Goal: Browse casually: Explore the website without a specific task or goal

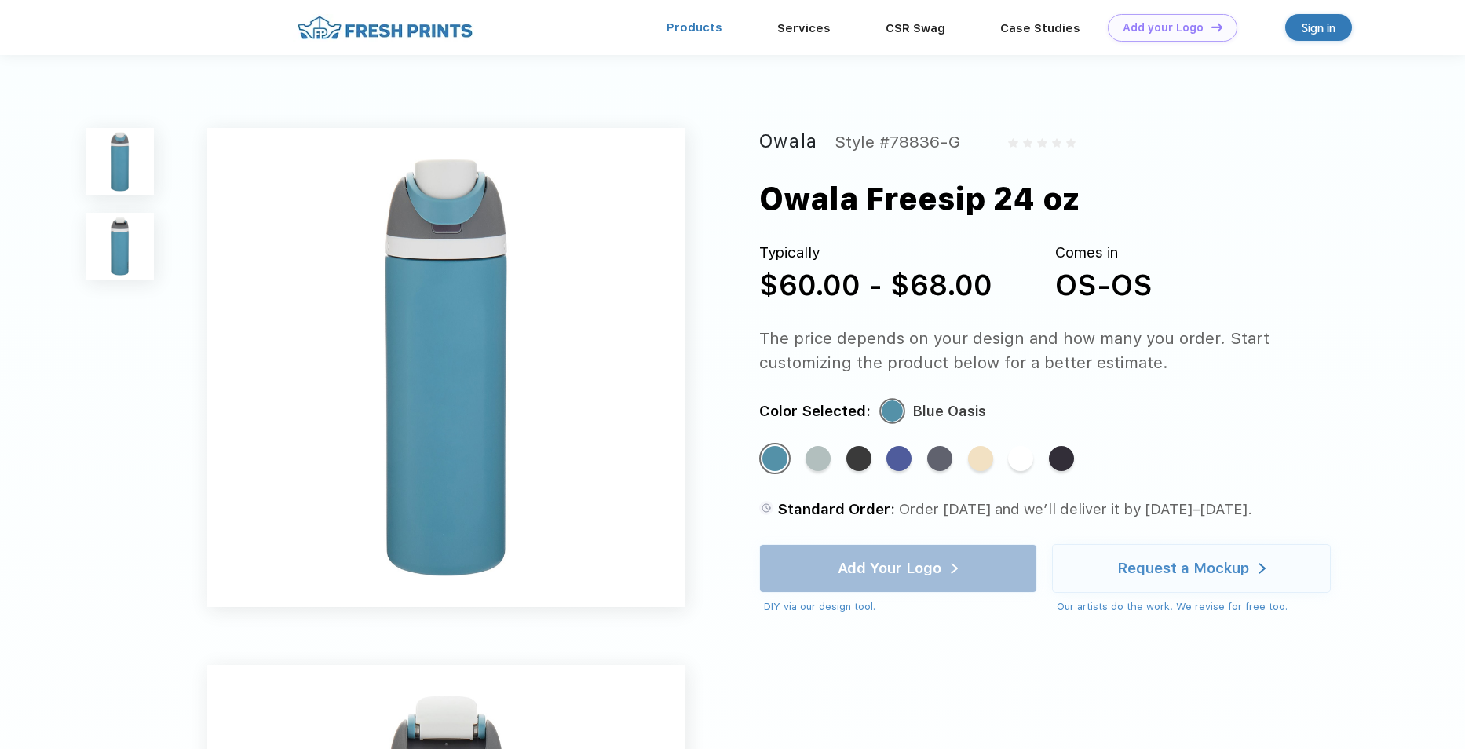
click at [705, 26] on link "Products" at bounding box center [695, 27] width 56 height 14
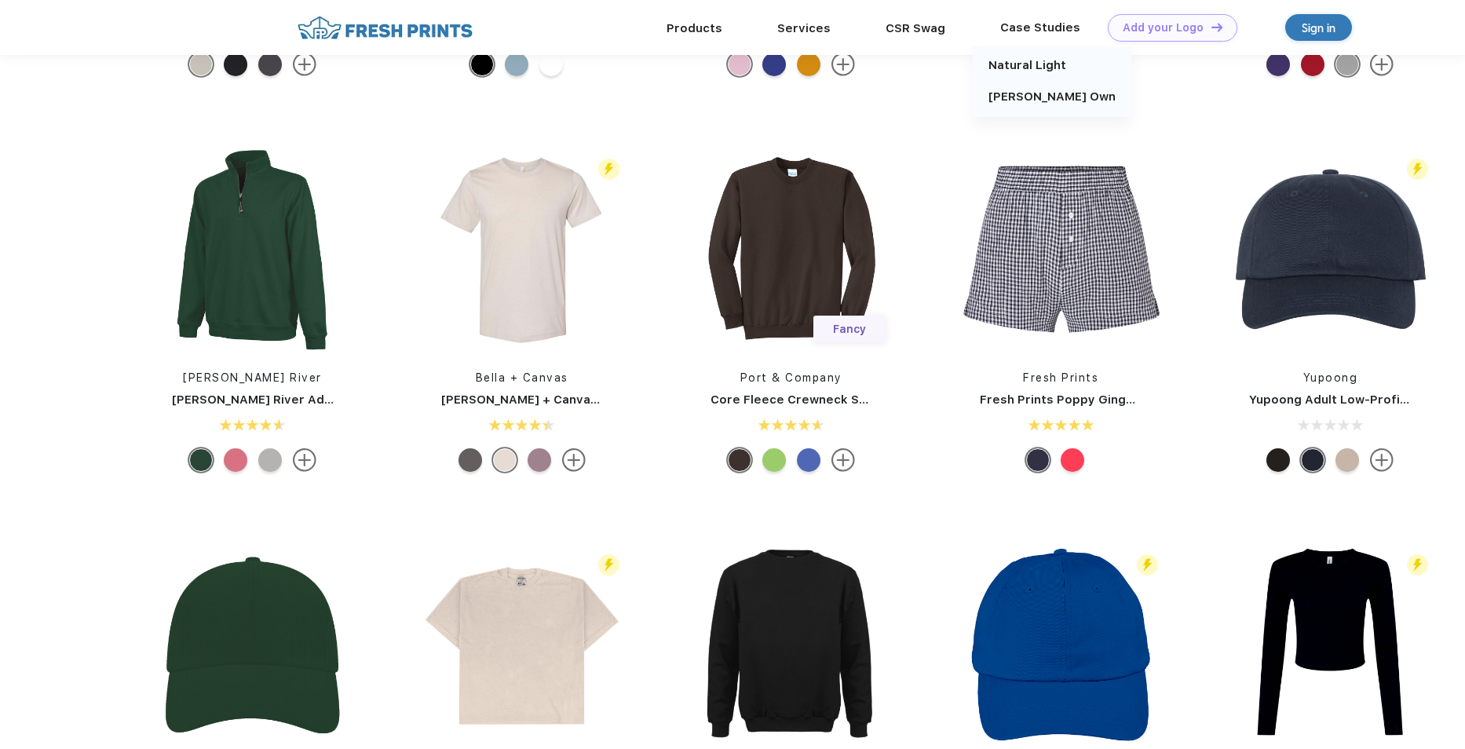
scroll to position [4476, 0]
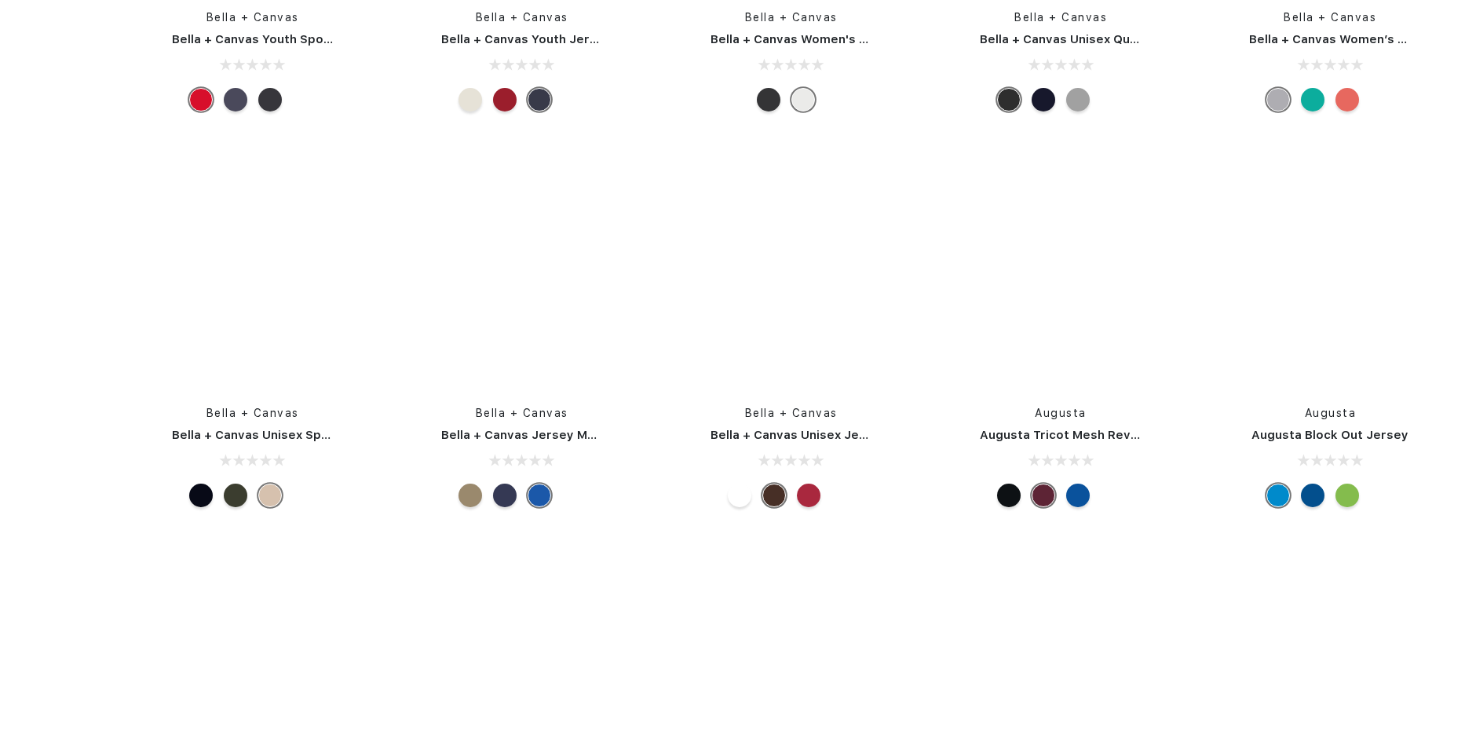
scroll to position [43028, 0]
